Goal: Task Accomplishment & Management: Complete application form

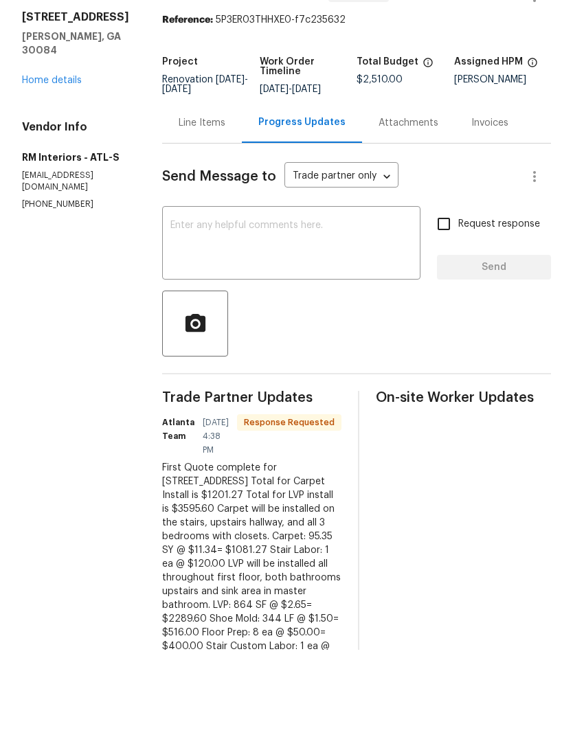
scroll to position [55, 0]
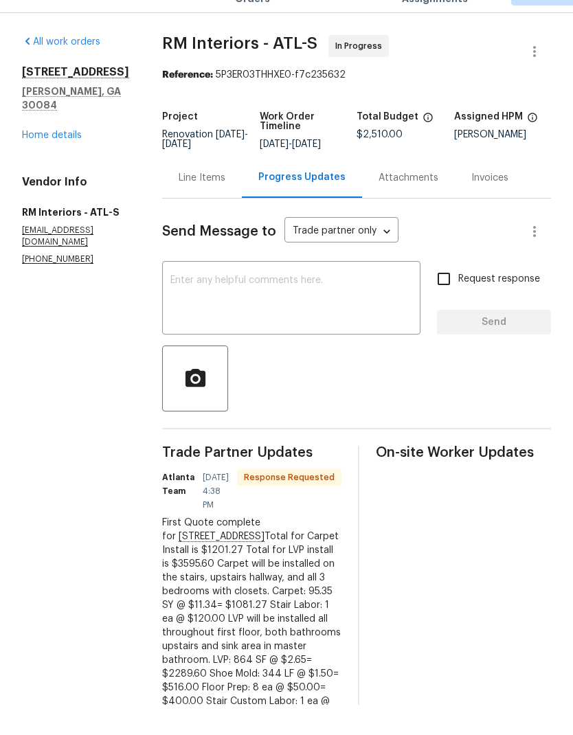
click at [65, 161] on link "Home details" at bounding box center [52, 166] width 60 height 10
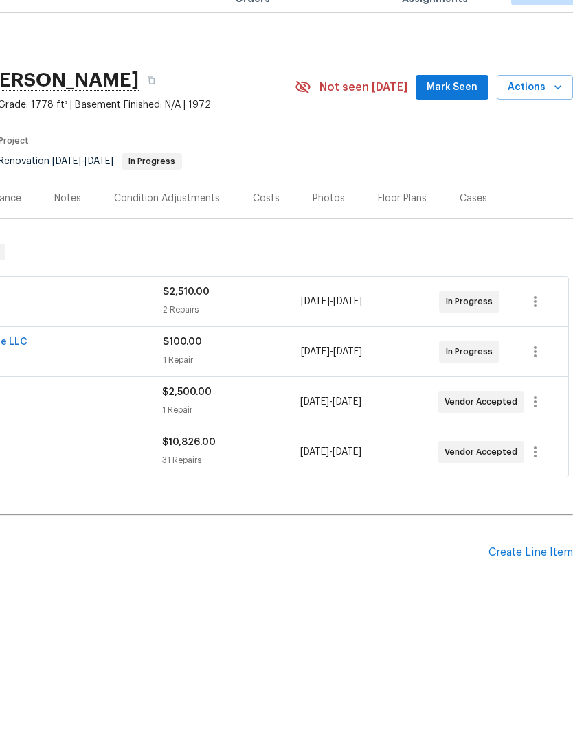
scroll to position [0, 203]
click at [537, 576] on div "Create Line Item" at bounding box center [530, 582] width 84 height 13
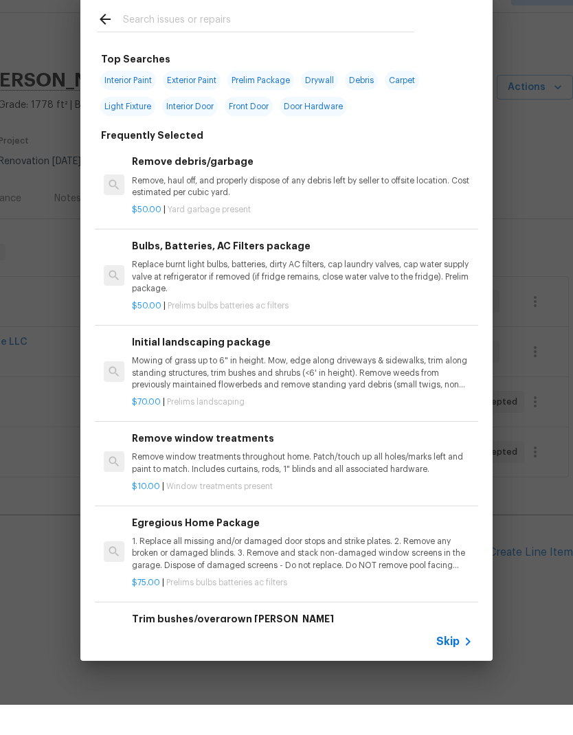
click at [454, 665] on span "Skip" at bounding box center [447, 672] width 23 height 14
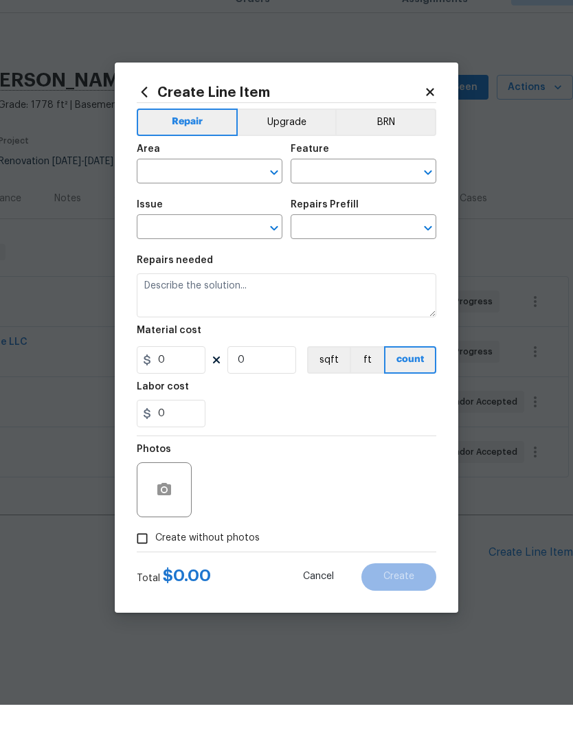
click at [215, 192] on input "text" at bounding box center [190, 202] width 107 height 21
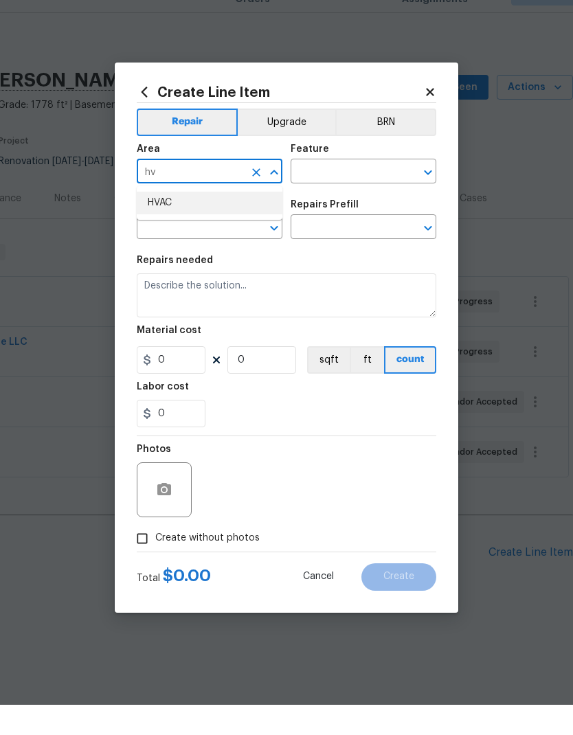
click at [187, 222] on li "HVAC" at bounding box center [210, 233] width 146 height 23
type input "HVAC"
click at [360, 192] on input "text" at bounding box center [343, 202] width 107 height 21
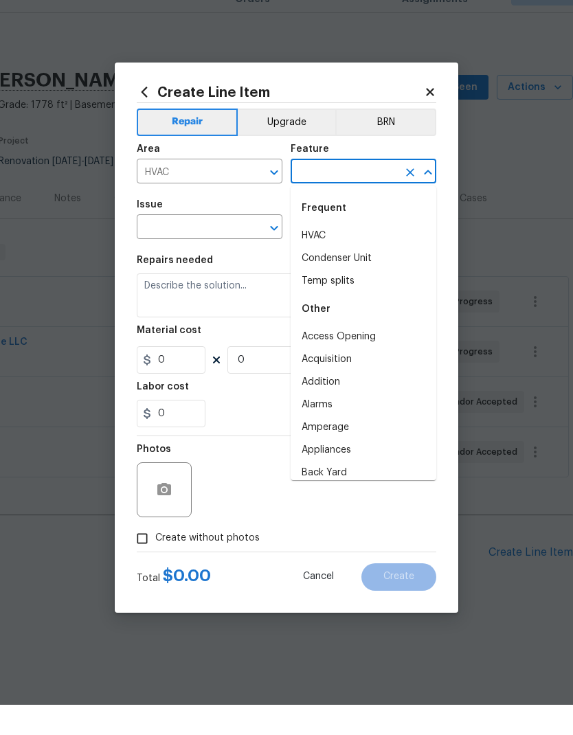
click at [329, 255] on li "HVAC" at bounding box center [363, 266] width 146 height 23
type input "HVAC"
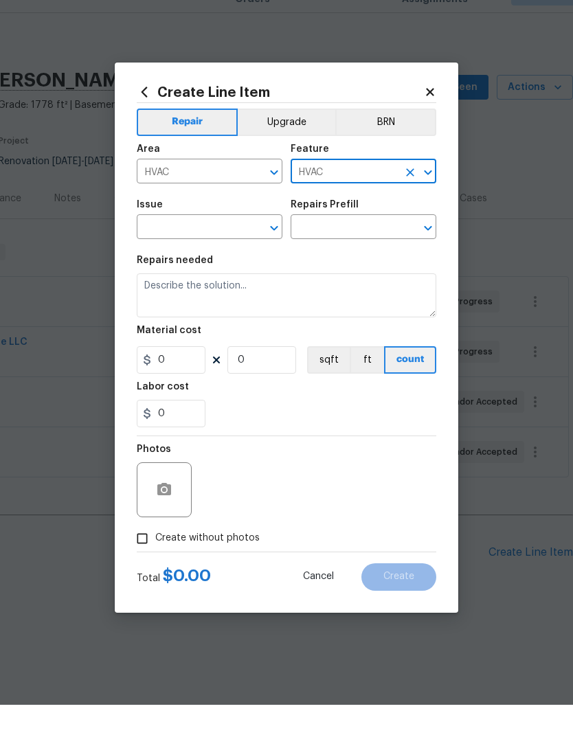
click at [211, 248] on input "text" at bounding box center [190, 258] width 107 height 21
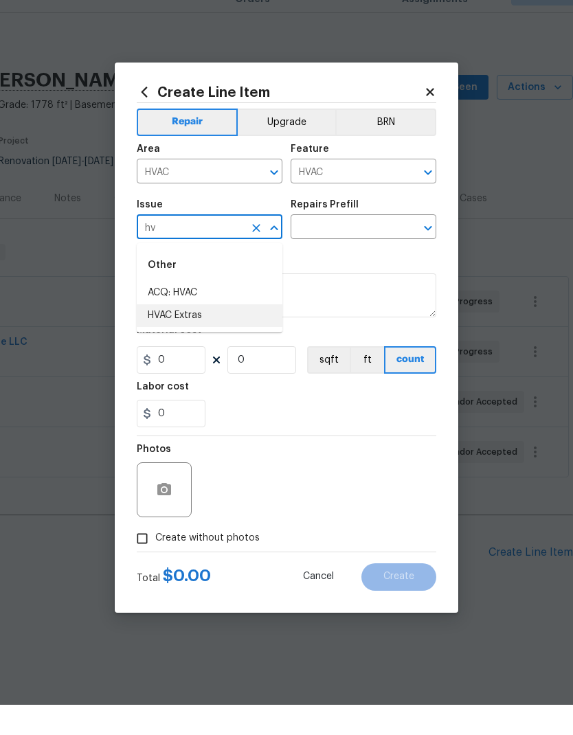
click at [199, 334] on li "HVAC Extras" at bounding box center [210, 345] width 146 height 23
type input "HVAC Extras"
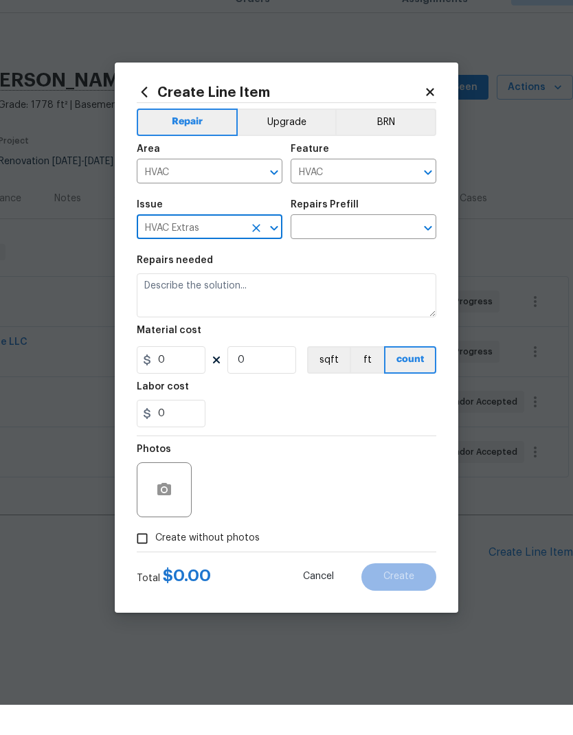
click at [347, 248] on input "text" at bounding box center [343, 258] width 107 height 21
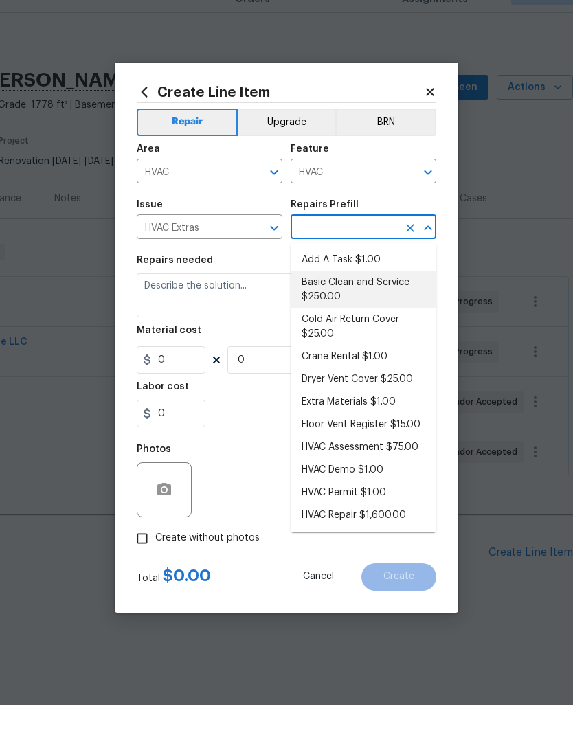
click at [345, 301] on li "Basic Clean and Service $250.00" at bounding box center [363, 319] width 146 height 37
type input "Basic Clean and Service $250.00"
type textarea "General Service HVAC system including: cleaning condenser and evaporator coils,…"
type input "1"
type input "Basic Clean and Service $250.00"
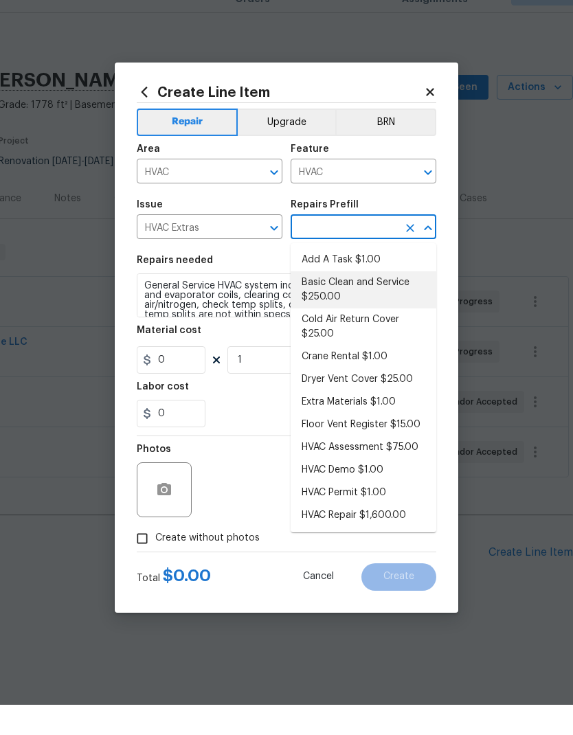
type input "250"
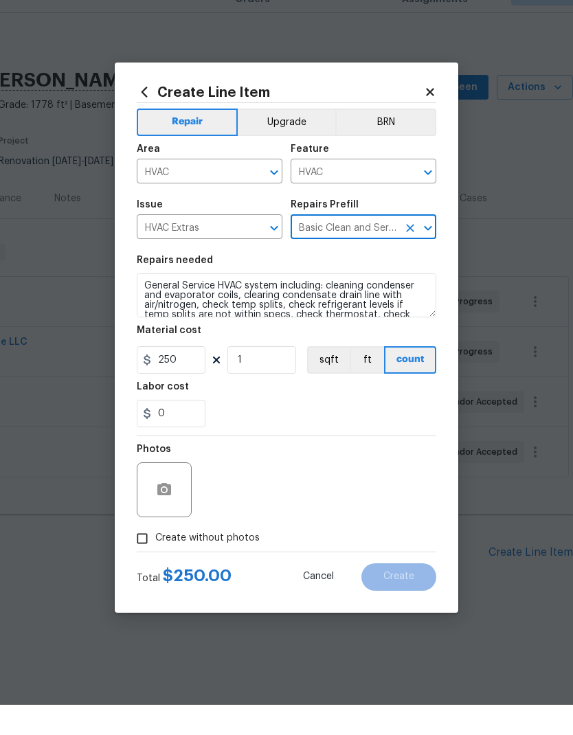
click at [211, 561] on span "Create without photos" at bounding box center [207, 568] width 104 height 14
click at [155, 555] on input "Create without photos" at bounding box center [142, 568] width 26 height 26
checkbox input "true"
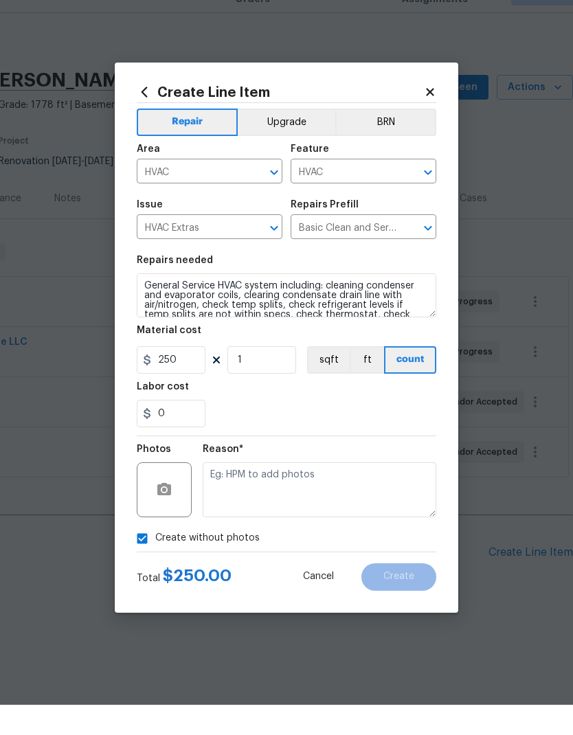
click at [330, 492] on textarea at bounding box center [319, 519] width 233 height 55
click at [411, 601] on span "Create" at bounding box center [398, 606] width 31 height 10
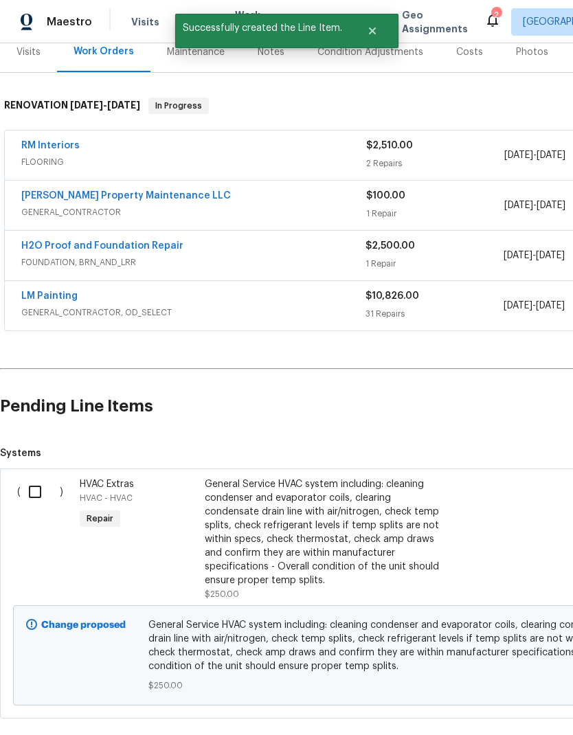
scroll to position [176, 0]
click at [42, 477] on input "checkbox" at bounding box center [40, 491] width 39 height 29
checkbox input "true"
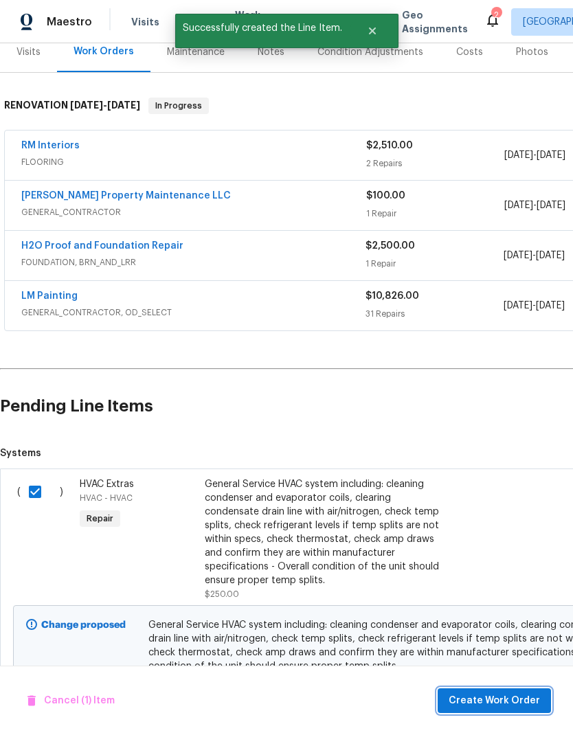
click at [498, 691] on button "Create Work Order" at bounding box center [493, 700] width 113 height 25
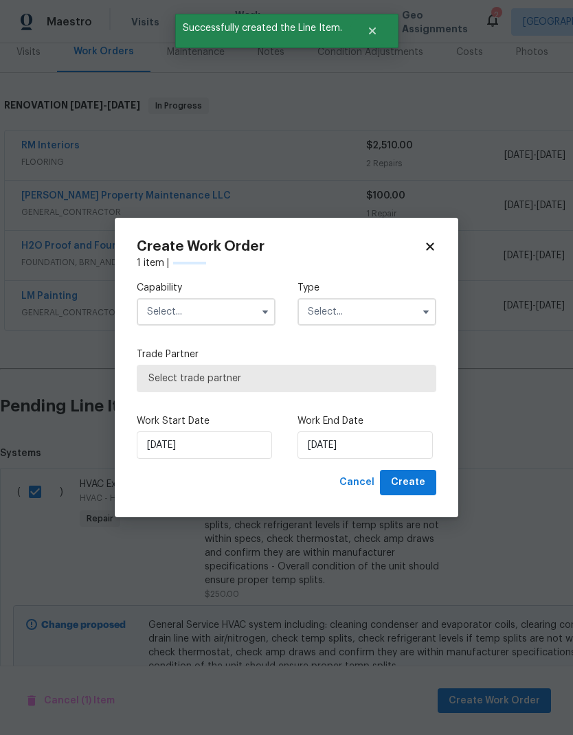
click at [209, 311] on input "text" at bounding box center [206, 311] width 139 height 27
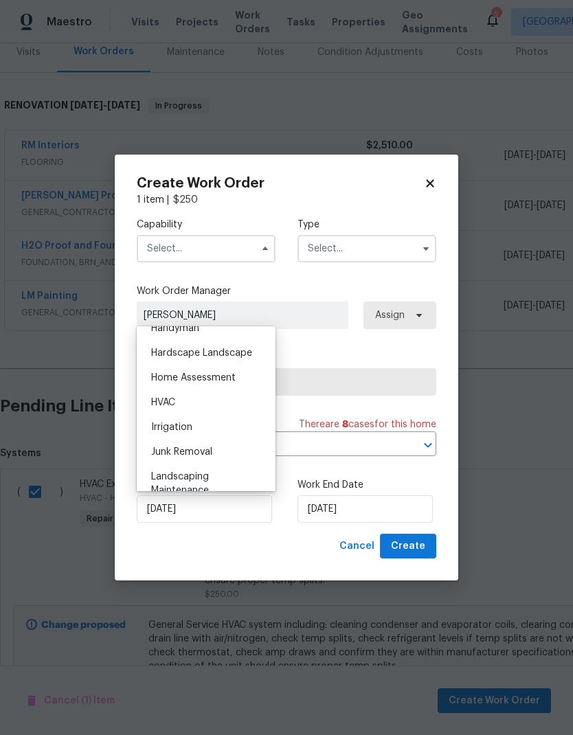
scroll to position [777, 0]
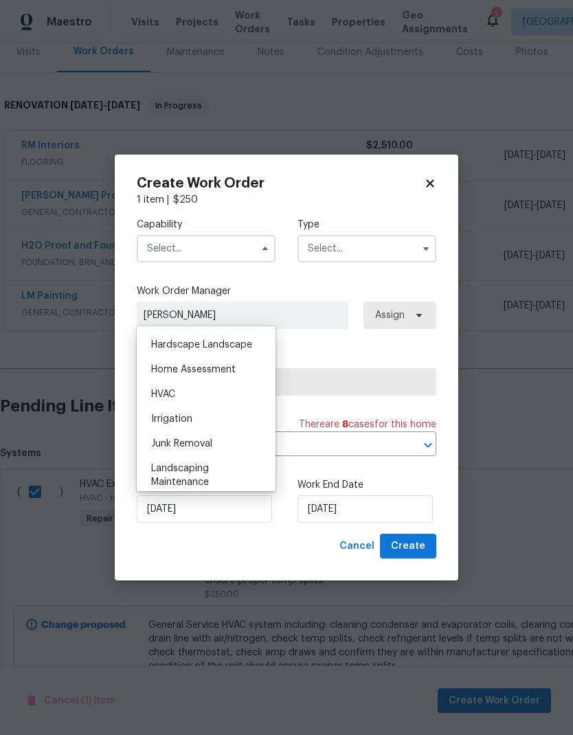
click at [187, 393] on div "HVAC" at bounding box center [206, 394] width 132 height 25
type input "HVAC"
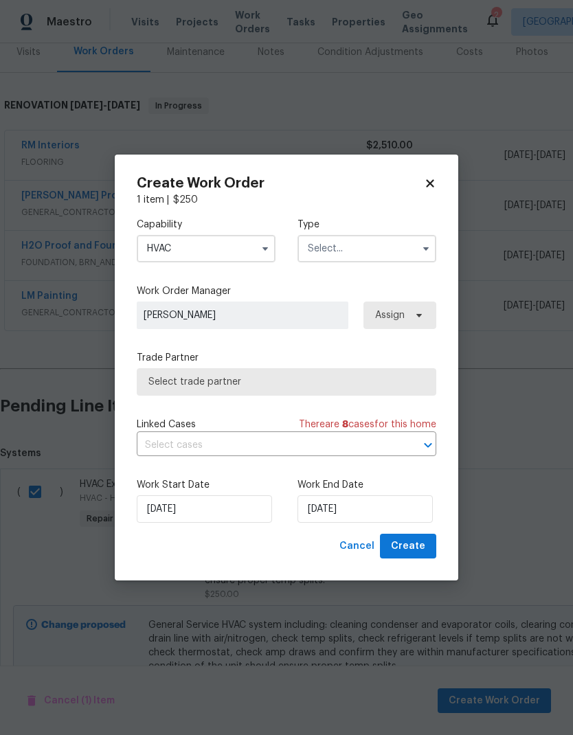
click at [369, 252] on input "text" at bounding box center [366, 248] width 139 height 27
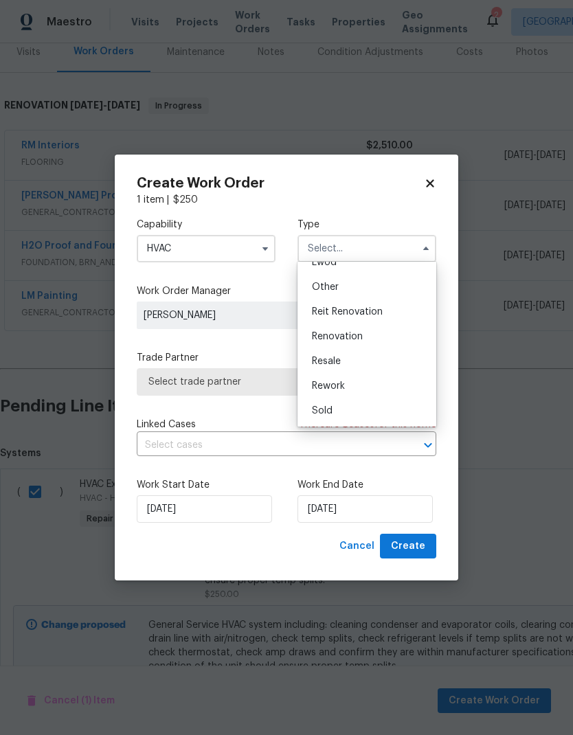
scroll to position [163, 0]
click at [371, 337] on div "Renovation" at bounding box center [367, 336] width 132 height 25
type input "Renovation"
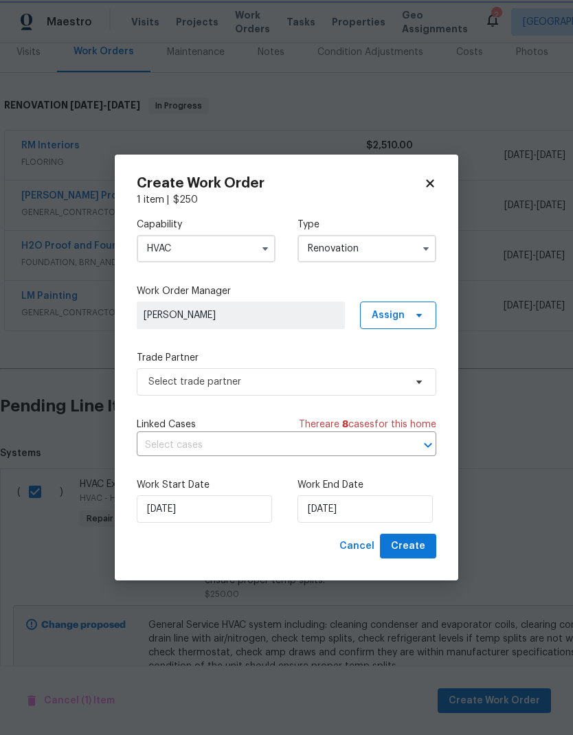
scroll to position [0, 0]
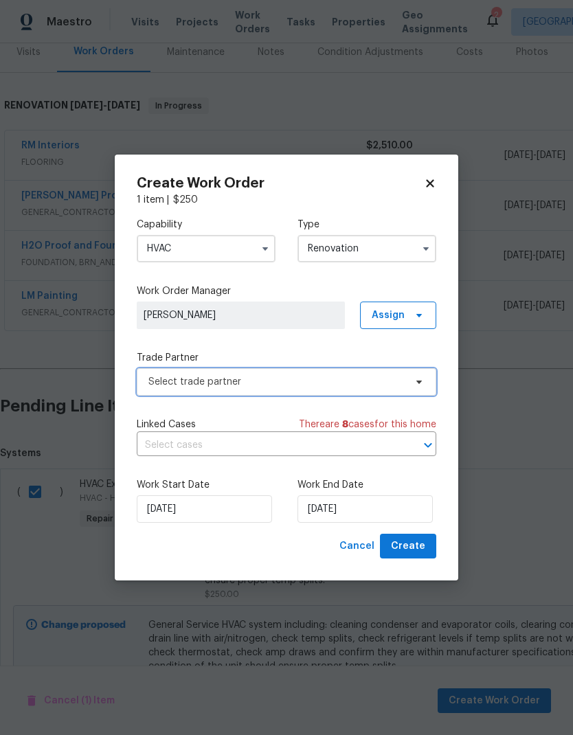
click at [362, 375] on span "Select trade partner" at bounding box center [276, 382] width 256 height 14
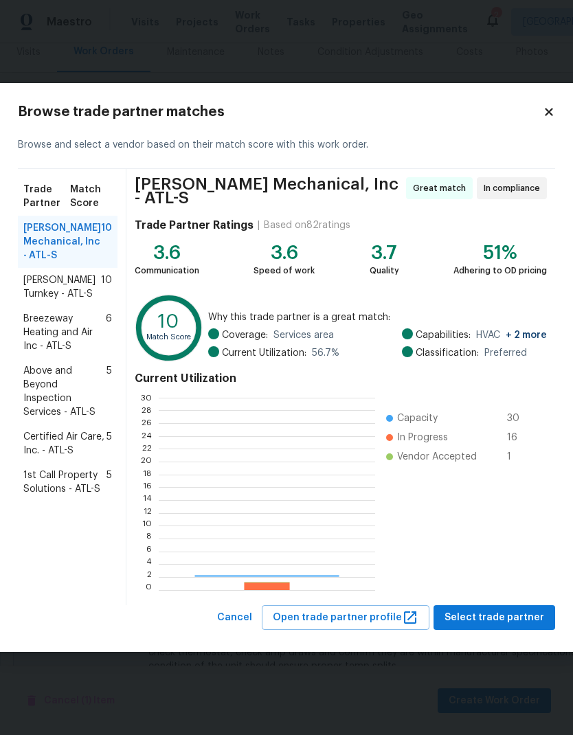
scroll to position [192, 216]
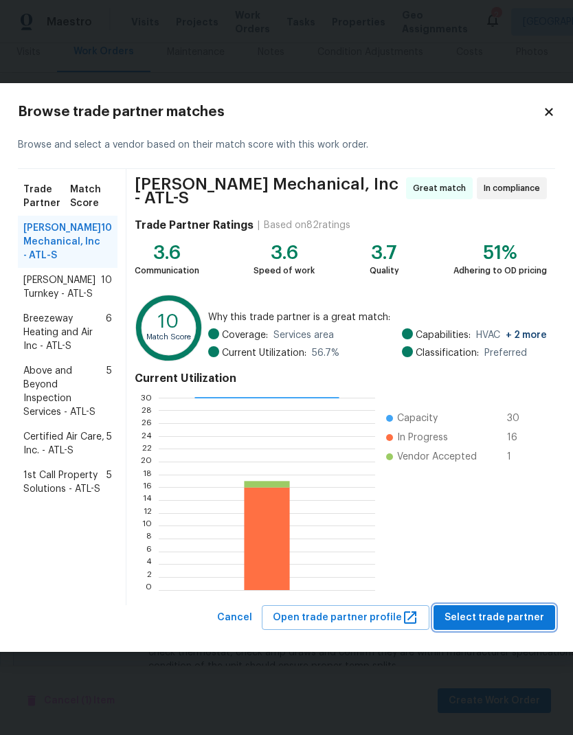
click at [490, 614] on span "Select trade partner" at bounding box center [494, 617] width 100 height 17
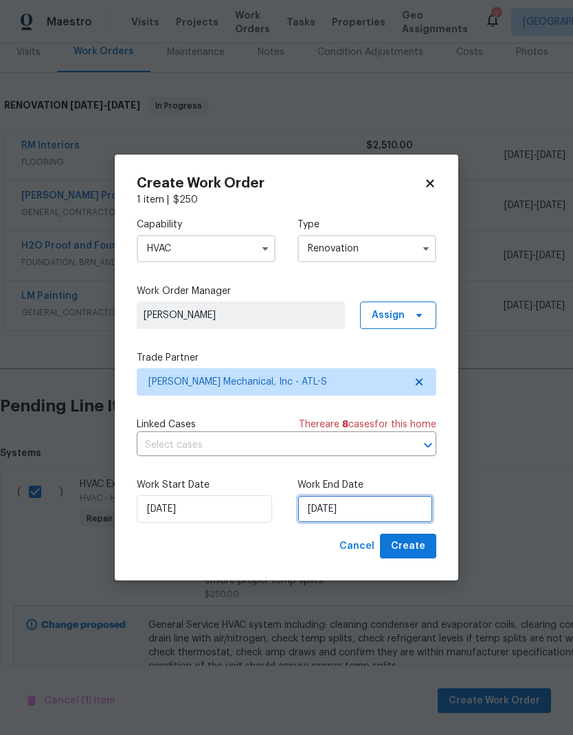
click at [385, 510] on input "[DATE]" at bounding box center [364, 508] width 135 height 27
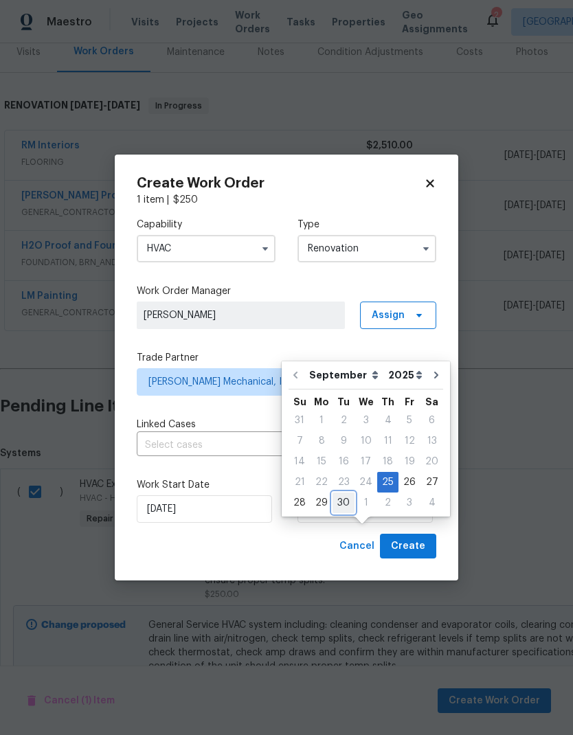
click at [347, 493] on div "30" at bounding box center [343, 502] width 22 height 19
type input "[DATE]"
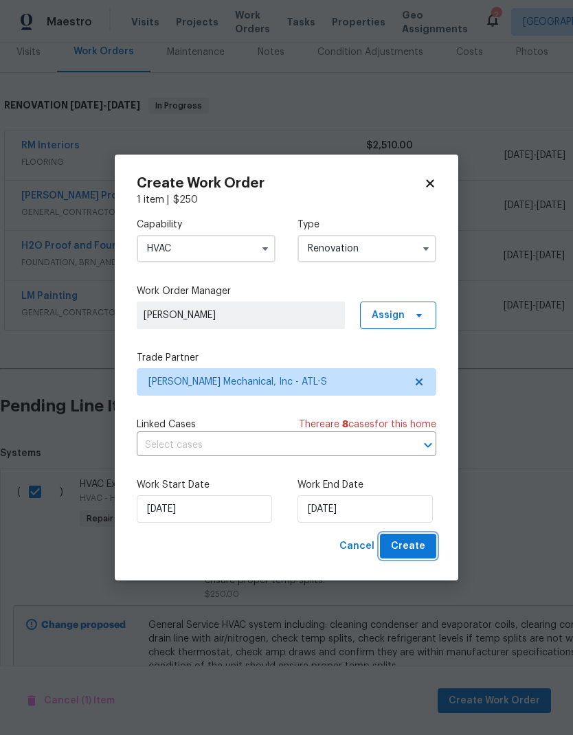
click at [415, 548] on span "Create" at bounding box center [408, 546] width 34 height 17
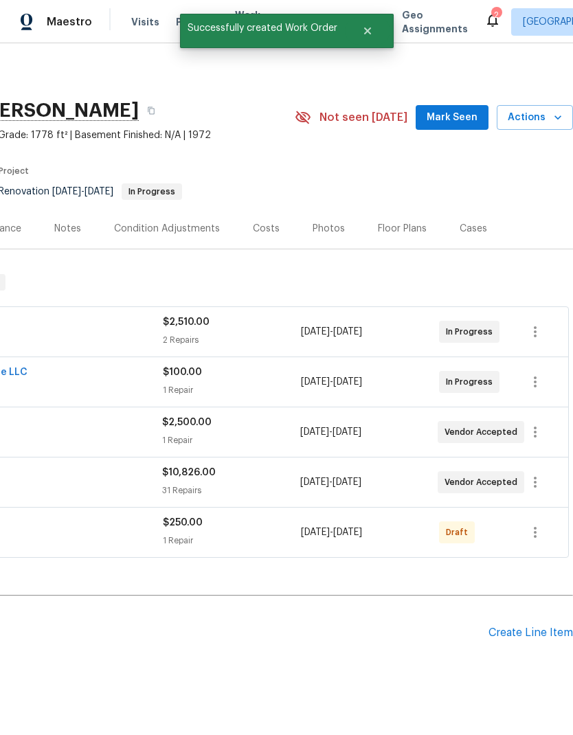
scroll to position [0, 203]
click at [536, 524] on icon "button" at bounding box center [535, 532] width 16 height 16
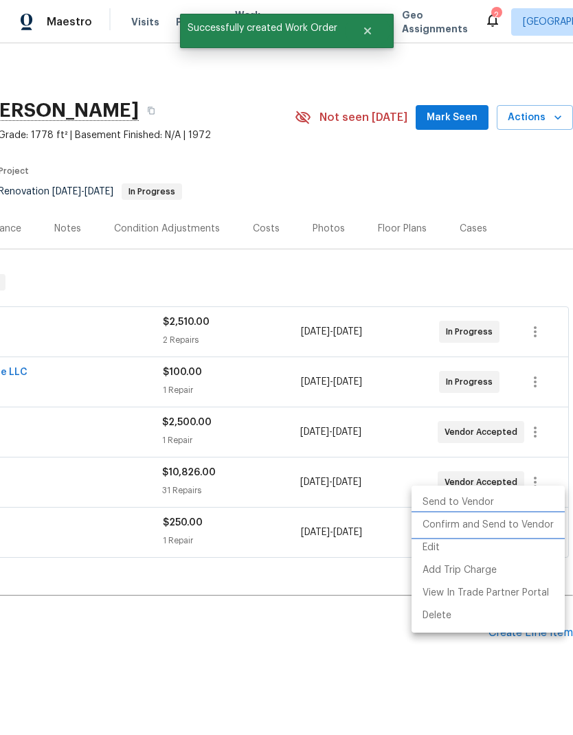
click at [514, 527] on li "Confirm and Send to Vendor" at bounding box center [487, 525] width 153 height 23
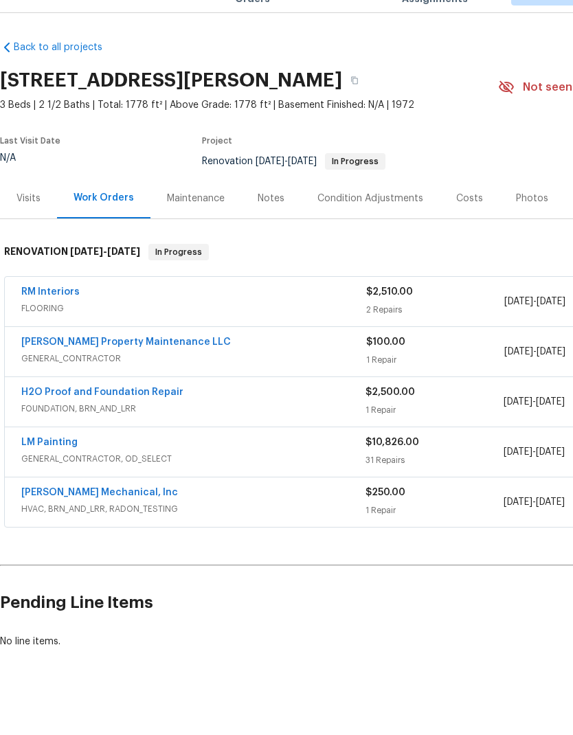
scroll to position [30, 0]
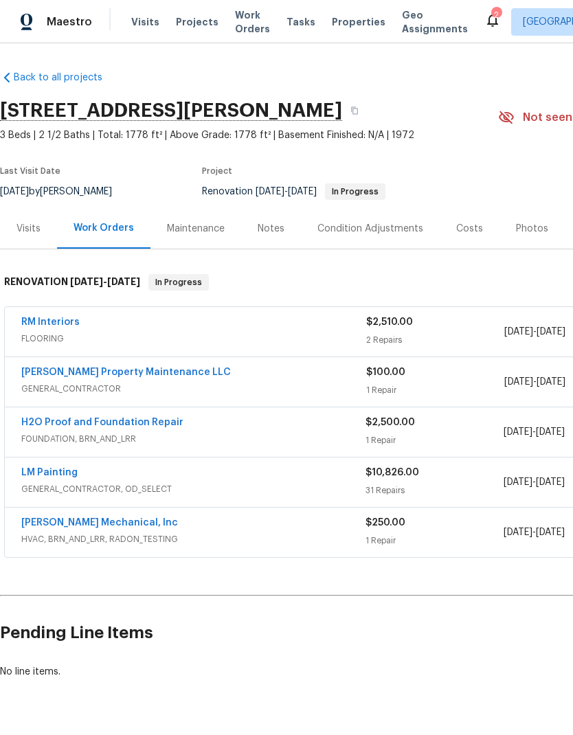
click at [49, 317] on link "RM Interiors" at bounding box center [50, 322] width 58 height 10
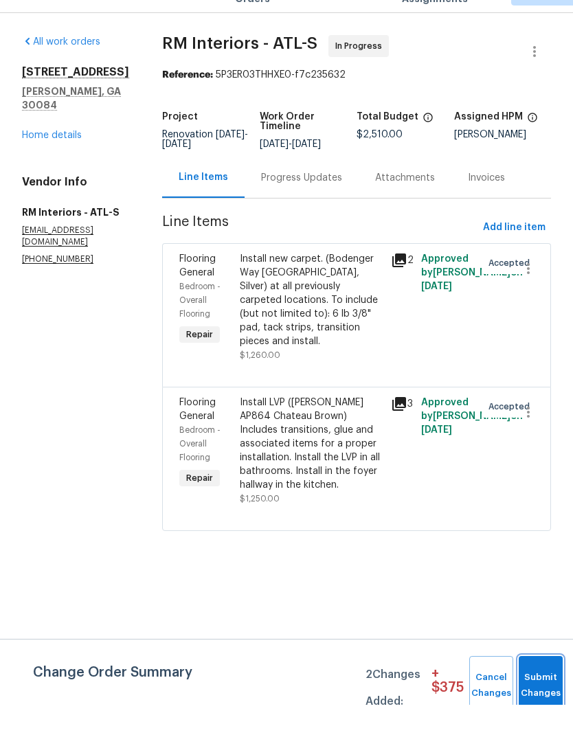
click at [541, 686] on button "Submit Changes" at bounding box center [540, 715] width 44 height 59
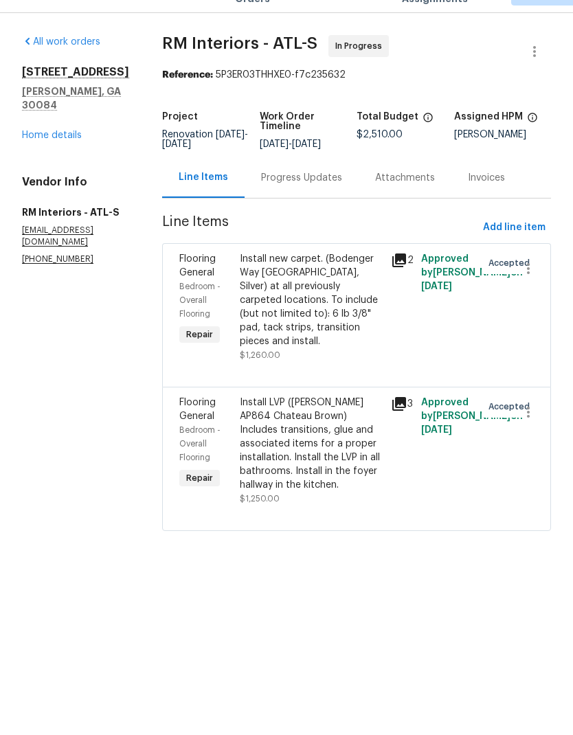
click at [284, 201] on div "Progress Updates" at bounding box center [301, 208] width 81 height 14
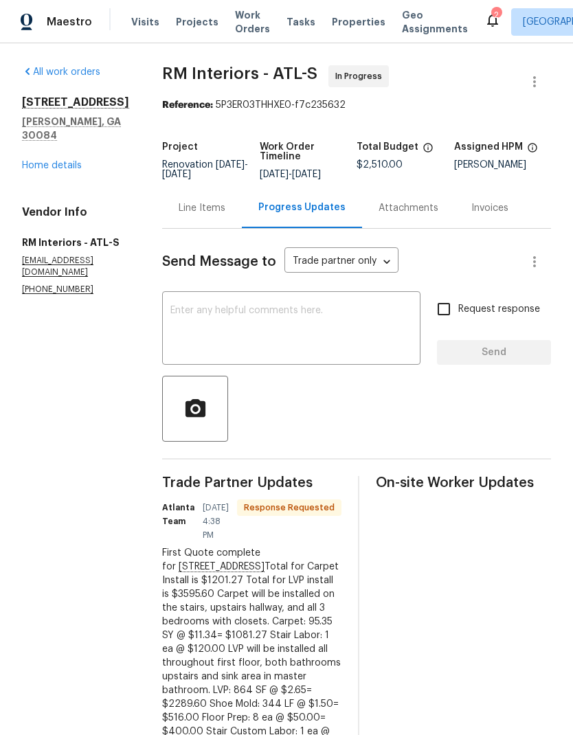
click at [77, 161] on link "Home details" at bounding box center [52, 166] width 60 height 10
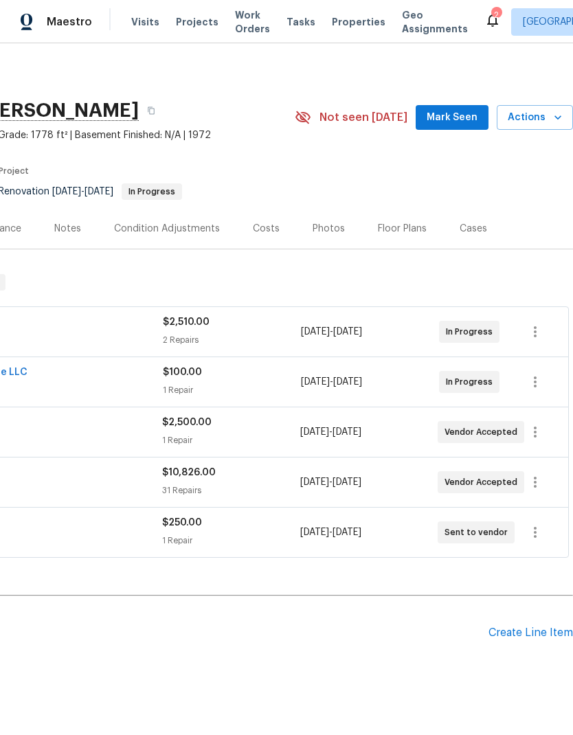
scroll to position [0, 203]
click at [452, 109] on span "Mark Seen" at bounding box center [451, 117] width 51 height 17
